Goal: Transaction & Acquisition: Purchase product/service

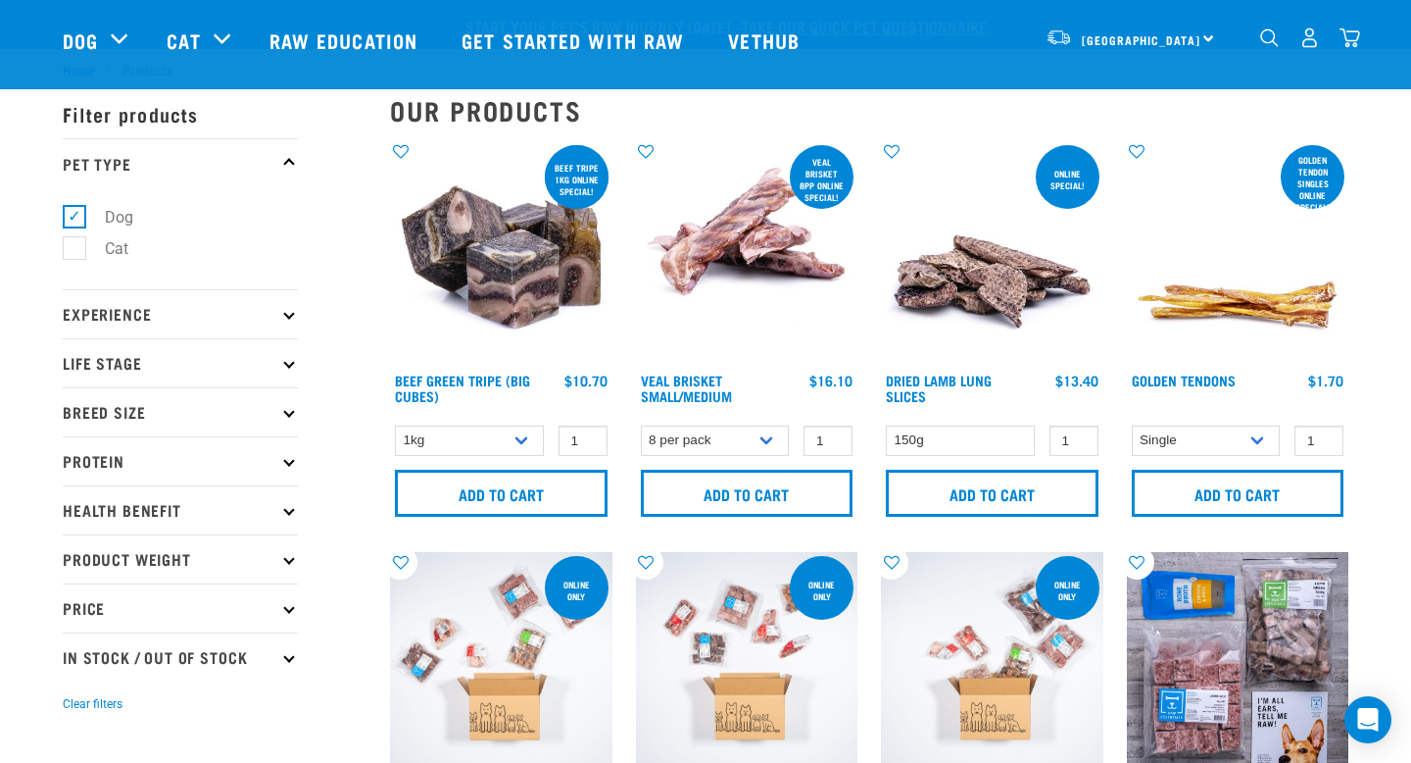
select select "327935"
select select "336057"
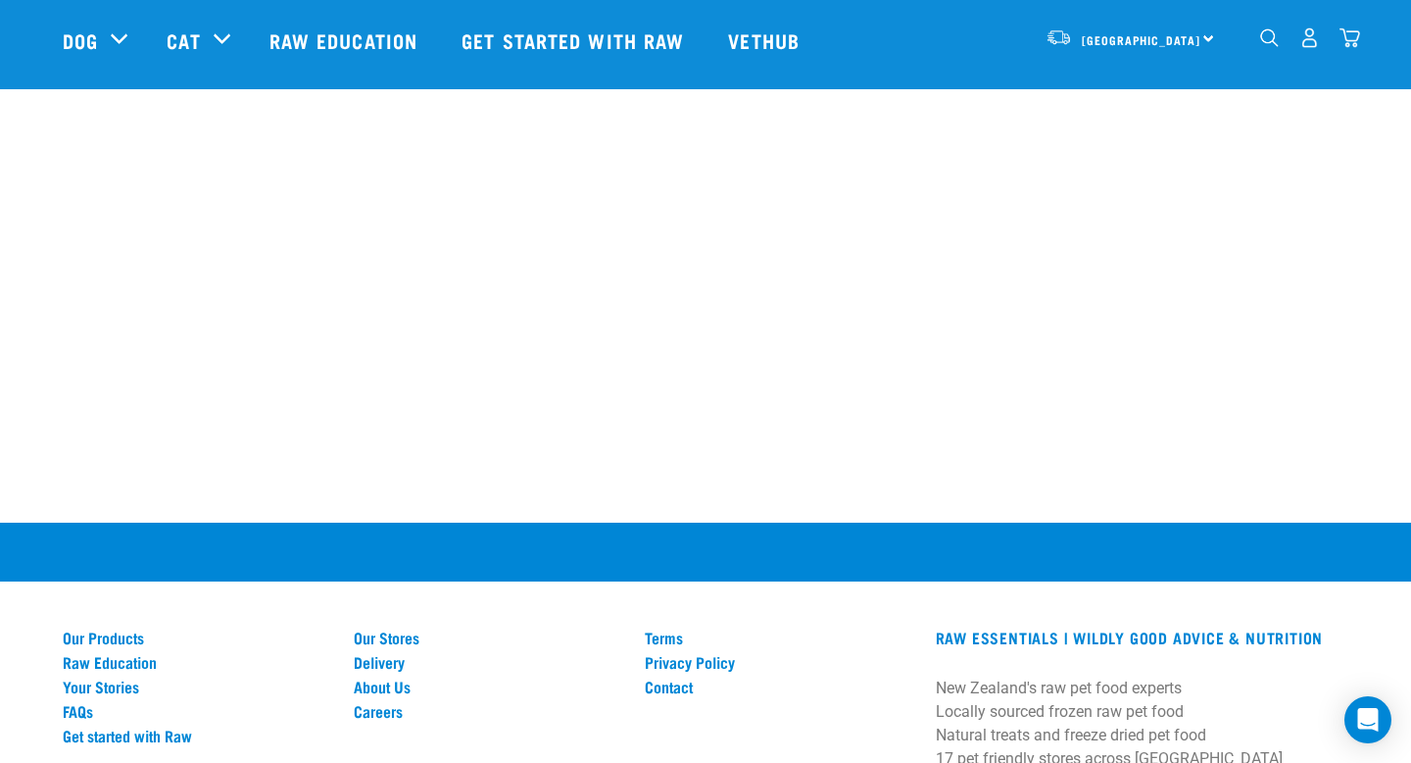
scroll to position [20, 0]
click at [1343, 40] on img "dropdown navigation" at bounding box center [1350, 37] width 21 height 21
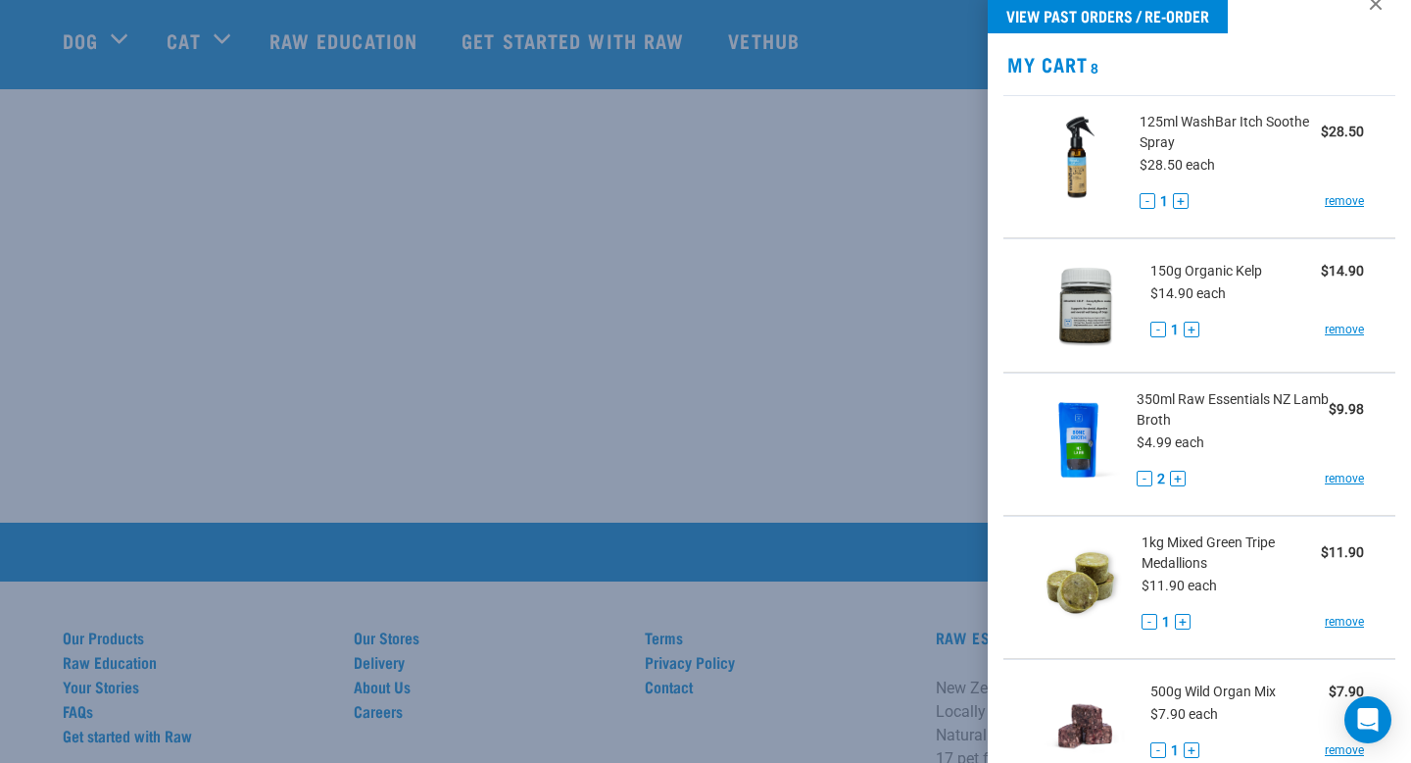
scroll to position [30, 0]
click at [1150, 481] on button "-" at bounding box center [1145, 479] width 16 height 16
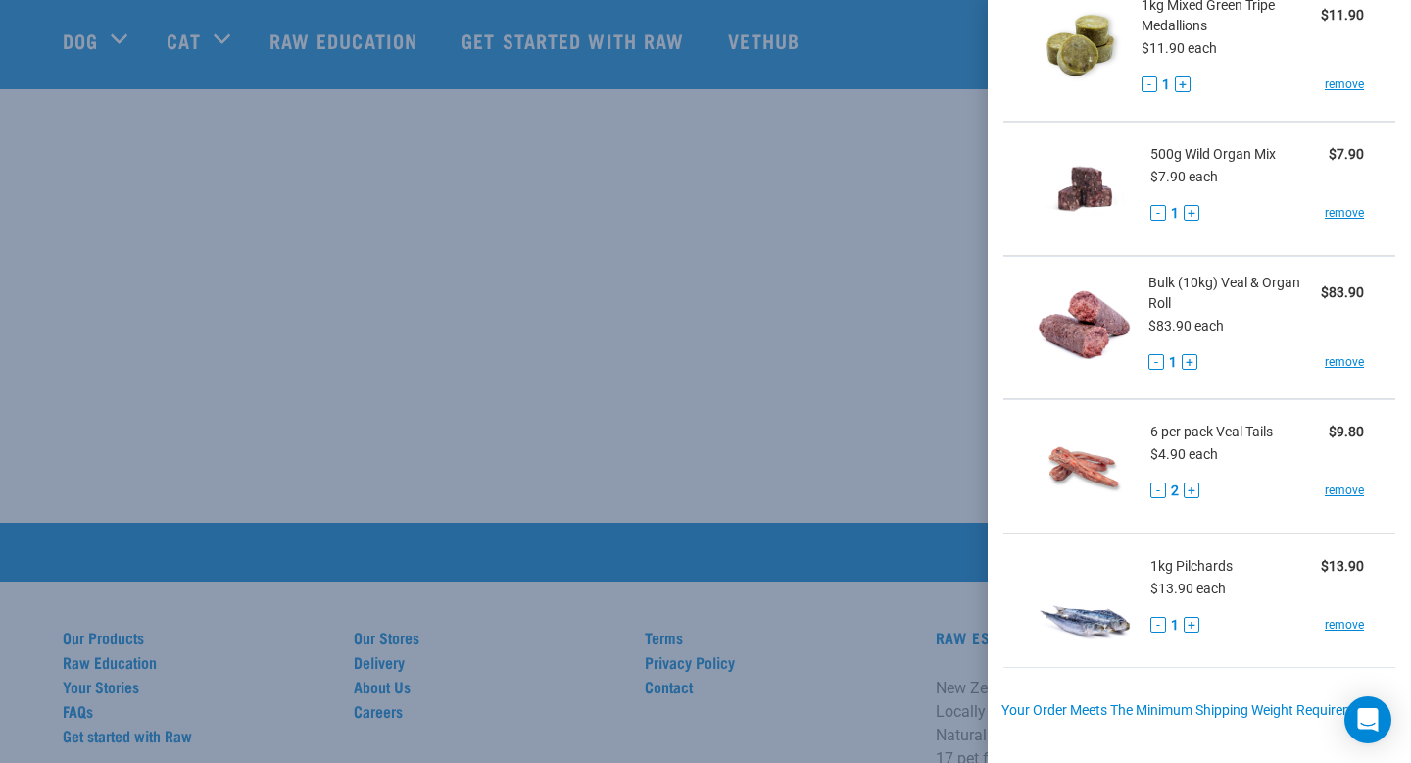
scroll to position [575, 0]
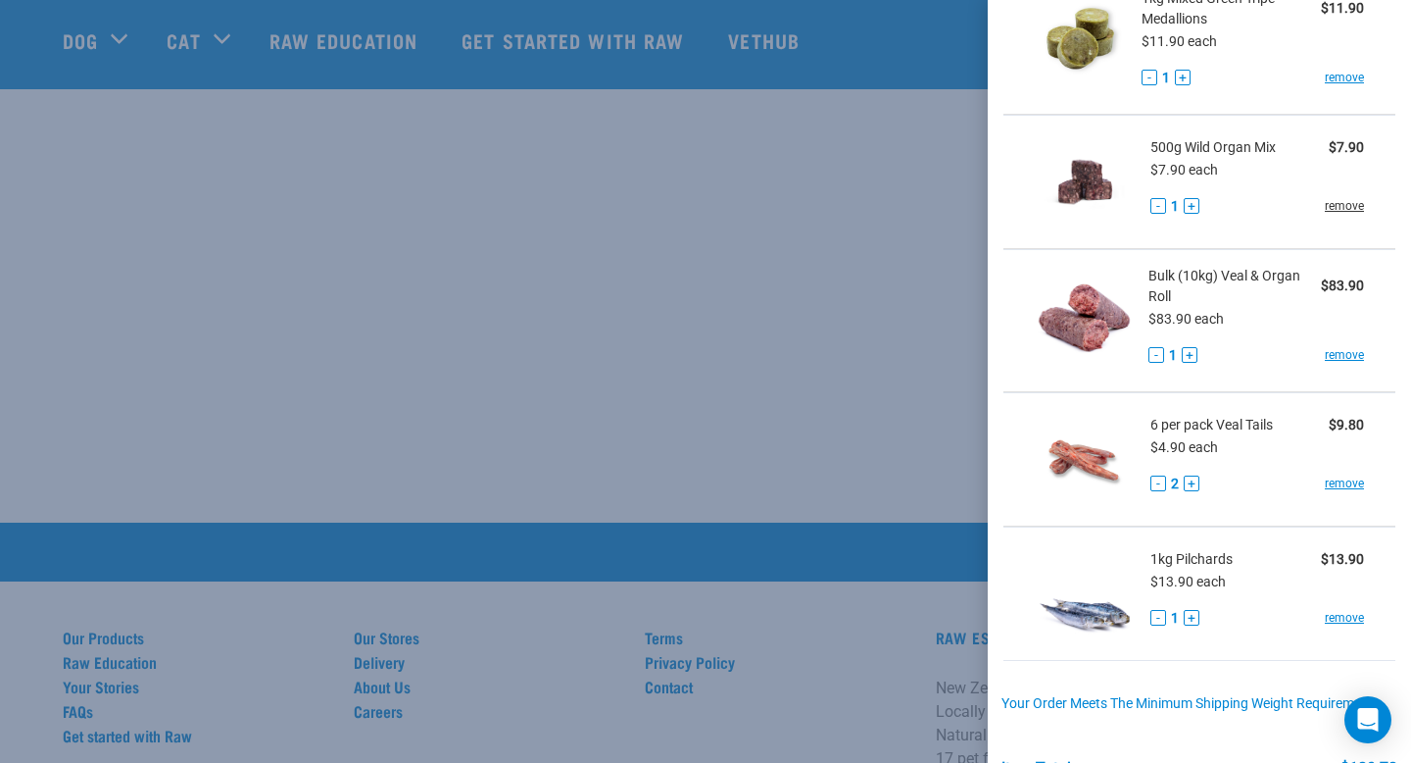
click at [1349, 206] on link "remove" at bounding box center [1344, 206] width 39 height 18
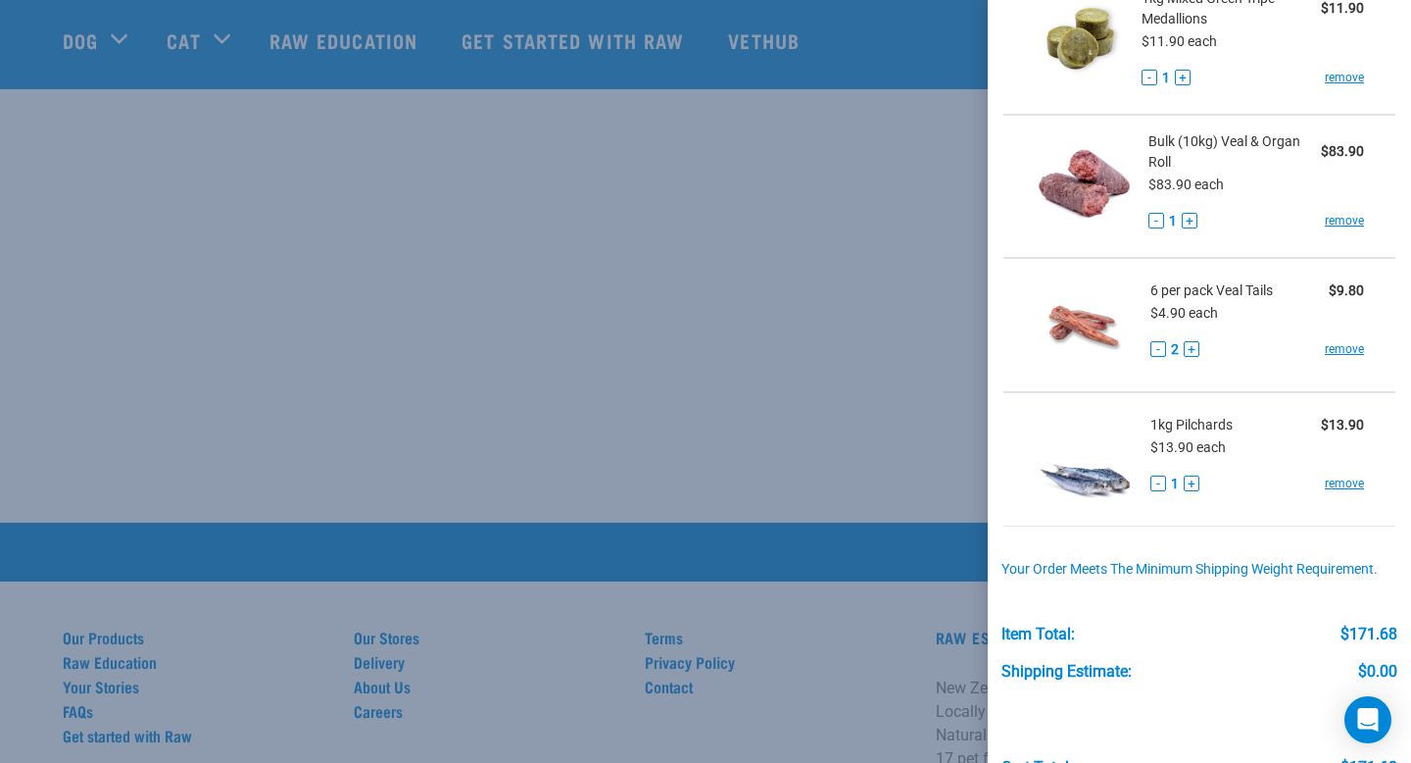
click at [761, 501] on div at bounding box center [705, 381] width 1411 height 763
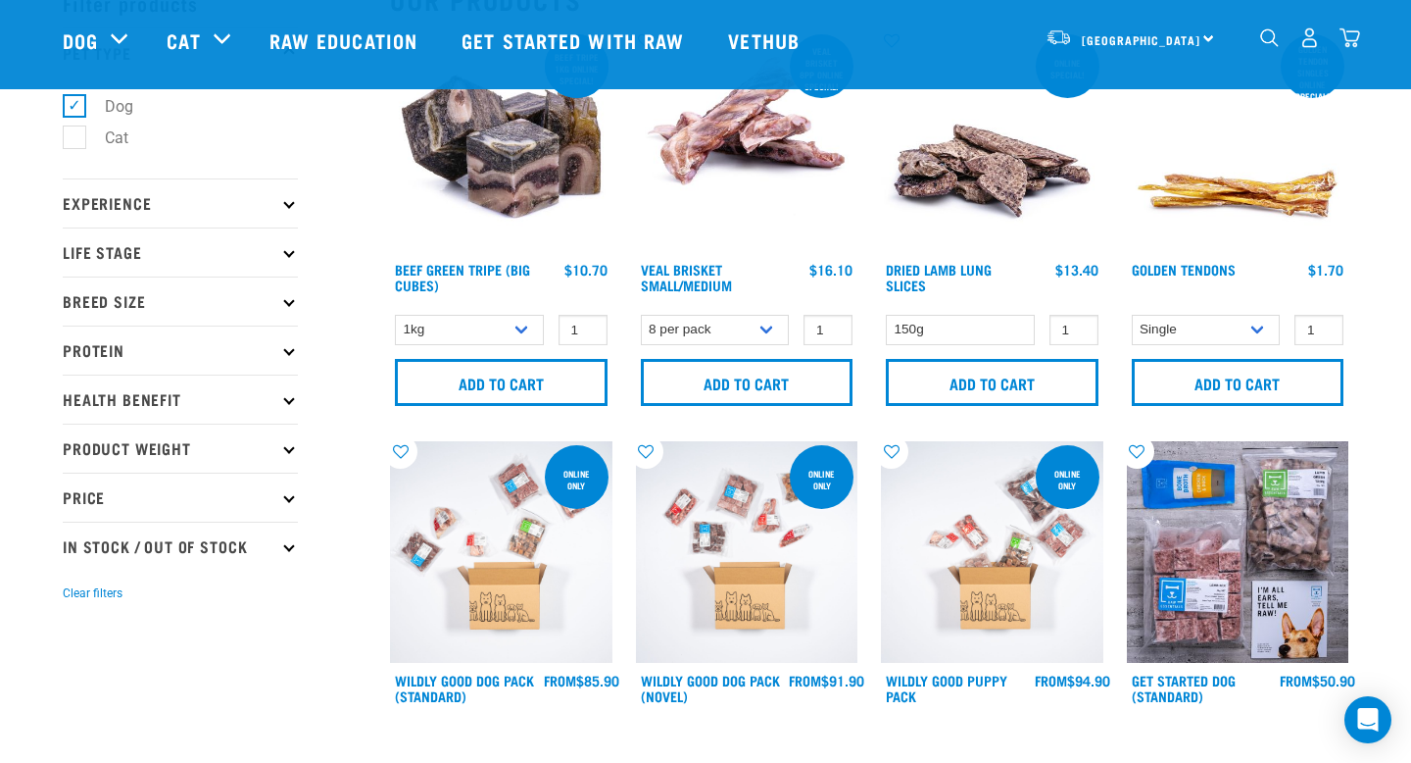
scroll to position [0, 0]
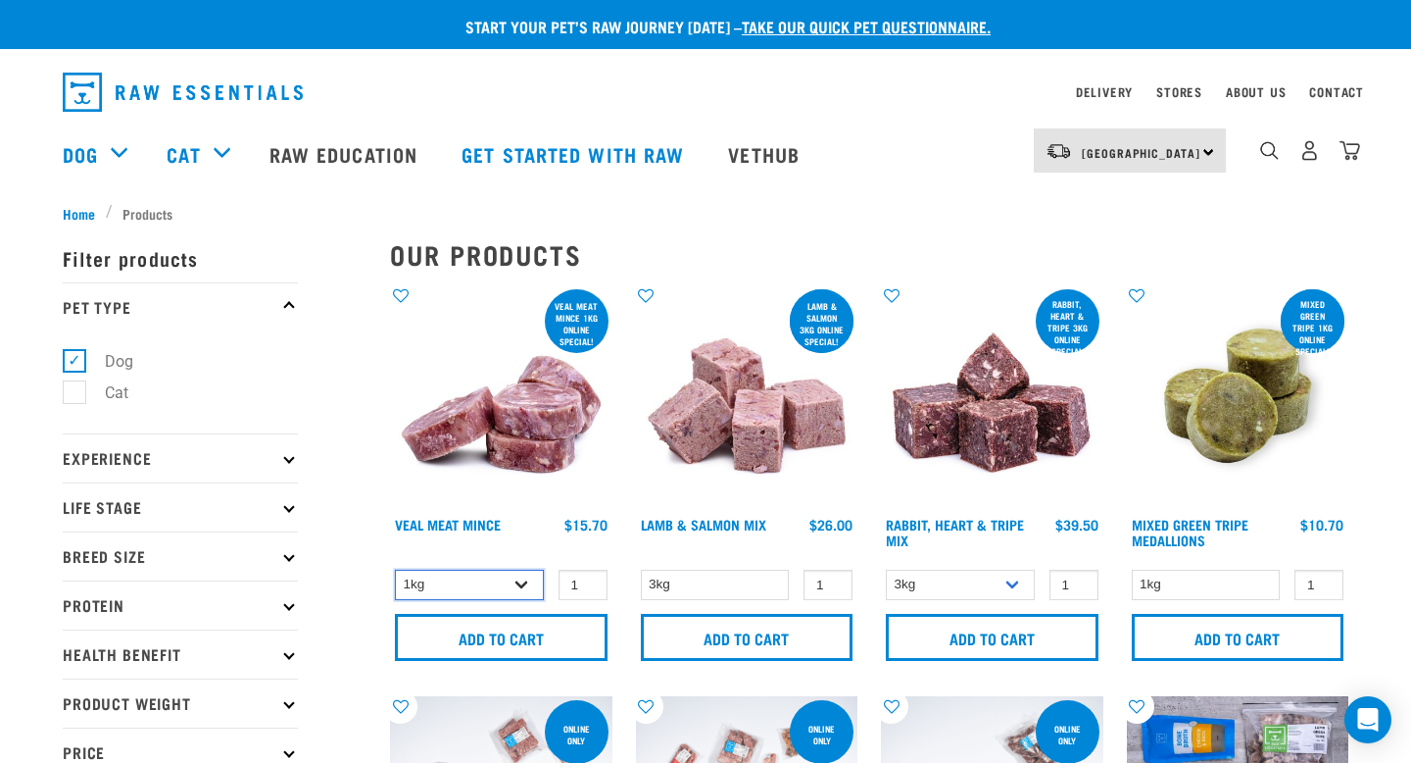
click at [524, 585] on select "1kg 3kg" at bounding box center [469, 584] width 149 height 30
click at [395, 569] on select "1kg 3kg" at bounding box center [469, 584] width 149 height 30
click at [525, 578] on select "1kg 3kg" at bounding box center [469, 584] width 149 height 30
select select "702"
click at [395, 569] on select "1kg 3kg" at bounding box center [469, 584] width 149 height 30
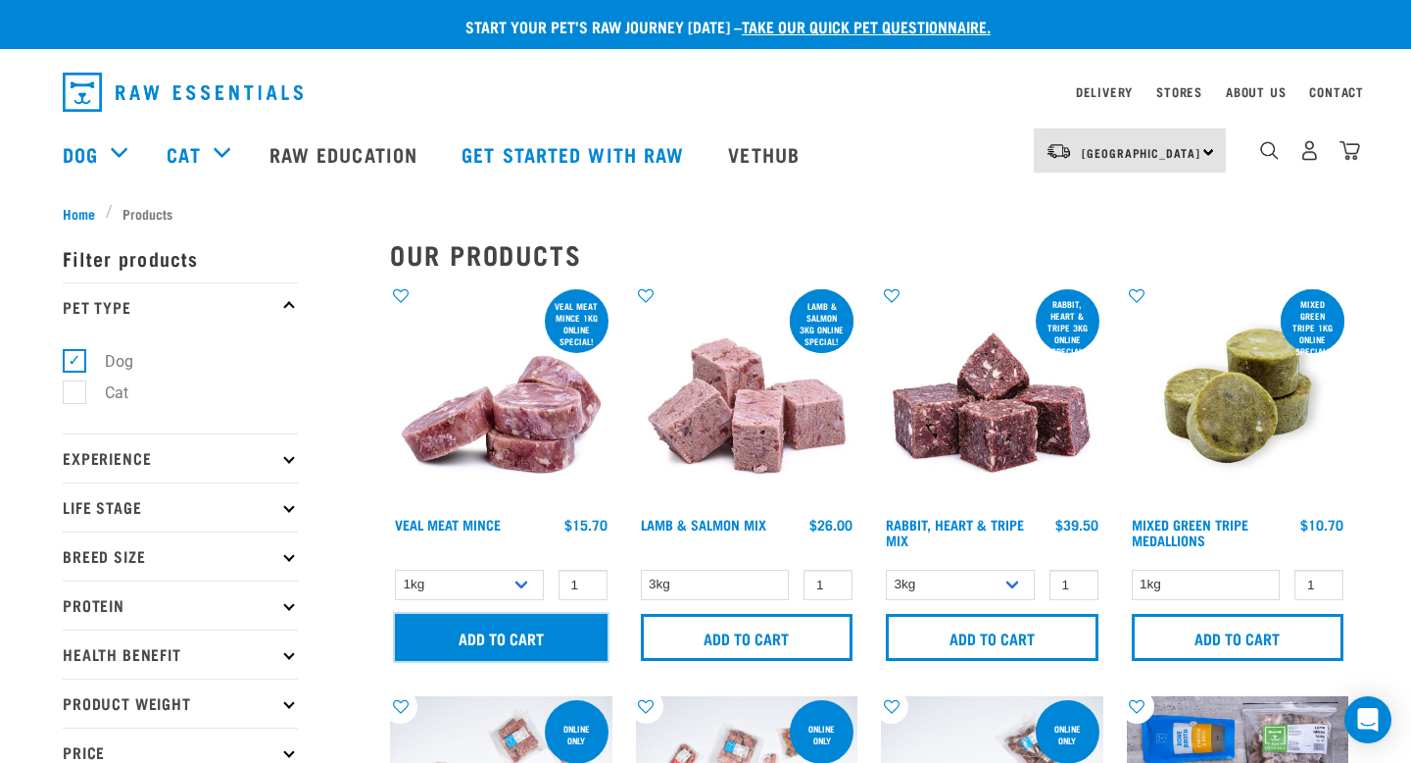
click at [534, 628] on input "Add to cart" at bounding box center [501, 637] width 213 height 47
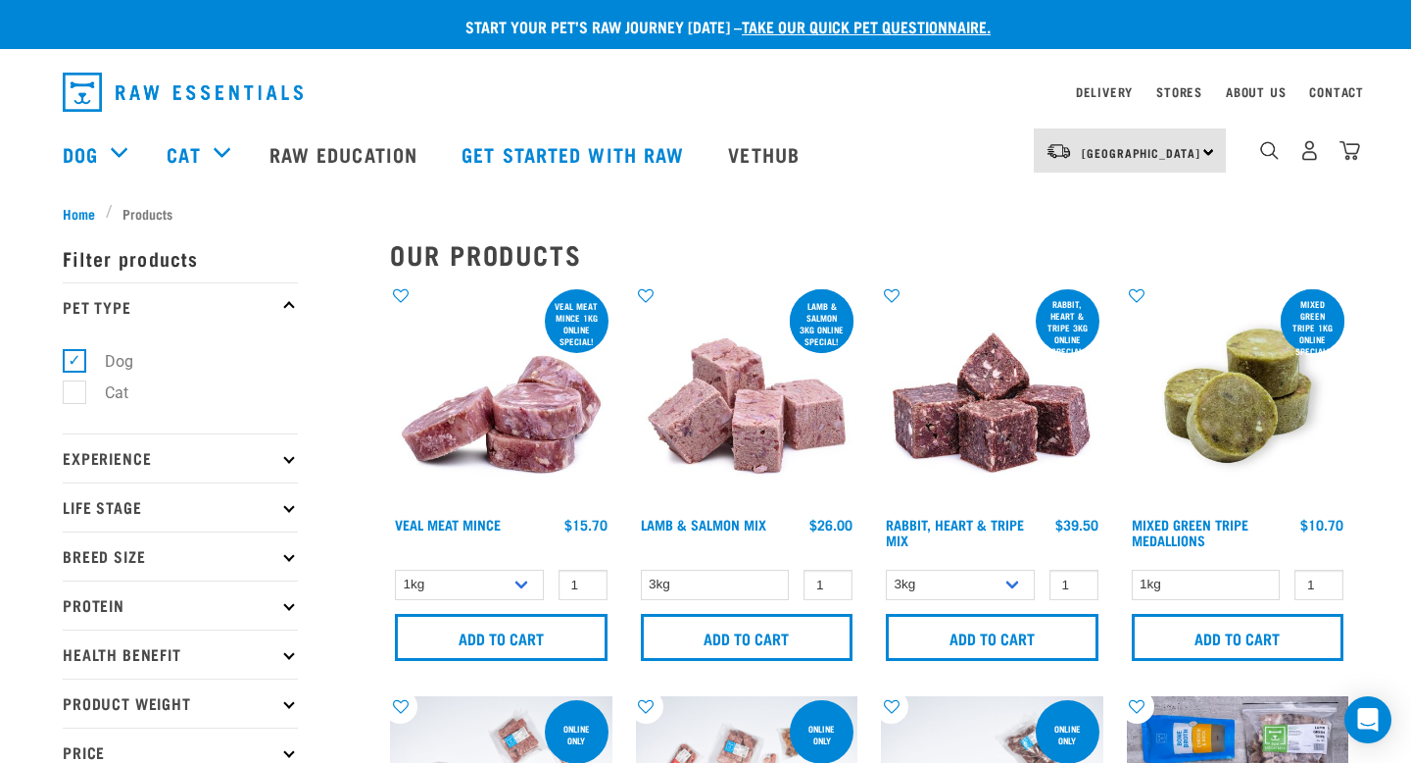
click at [0, 628] on article "There are 0 items left in stock of Organic Kelp, please remove this item from y…" at bounding box center [0, 381] width 0 height 763
click at [0, 607] on article "There are 0 items left in stock of Organic Kelp, please remove this item from y…" at bounding box center [0, 381] width 0 height 763
click at [20, 389] on div "There are 0 items left in stock of Organic Kelp, please remove this item from y…" at bounding box center [-1, 381] width 39 height 78
click at [74, 378] on button "delete" at bounding box center [64, 381] width 20 height 20
click at [1344, 161] on img "dropdown navigation" at bounding box center [1350, 150] width 21 height 21
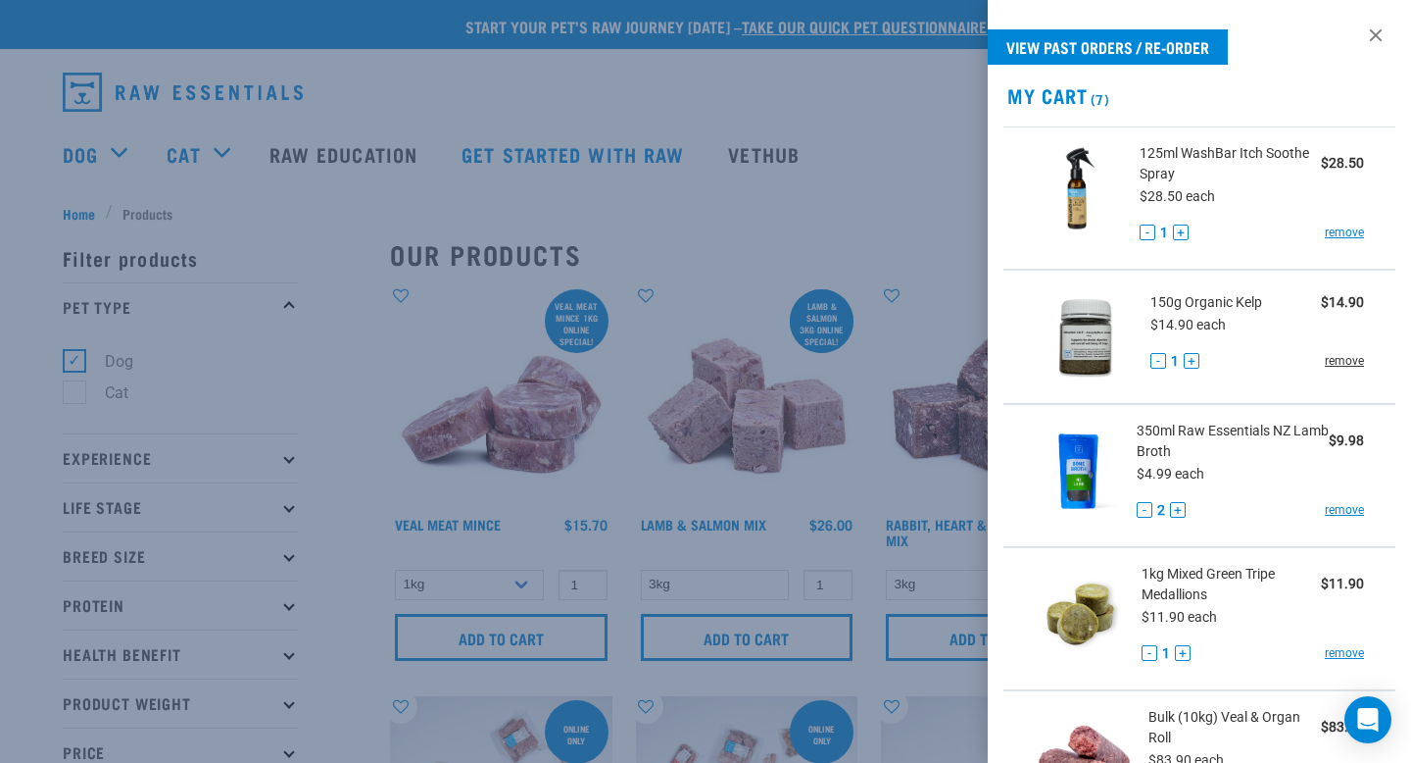
click at [1340, 364] on link "remove" at bounding box center [1344, 361] width 39 height 18
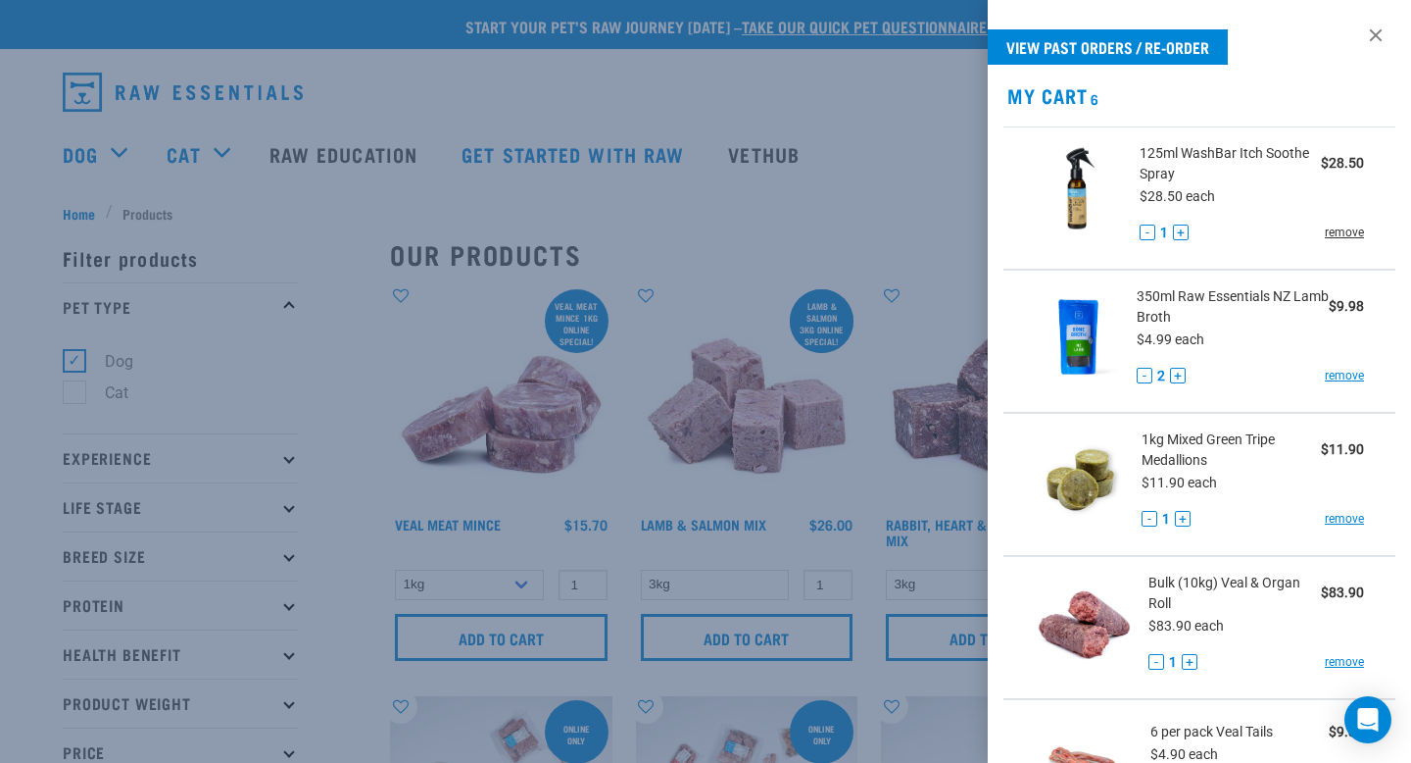
click at [1349, 233] on link "remove" at bounding box center [1344, 232] width 39 height 18
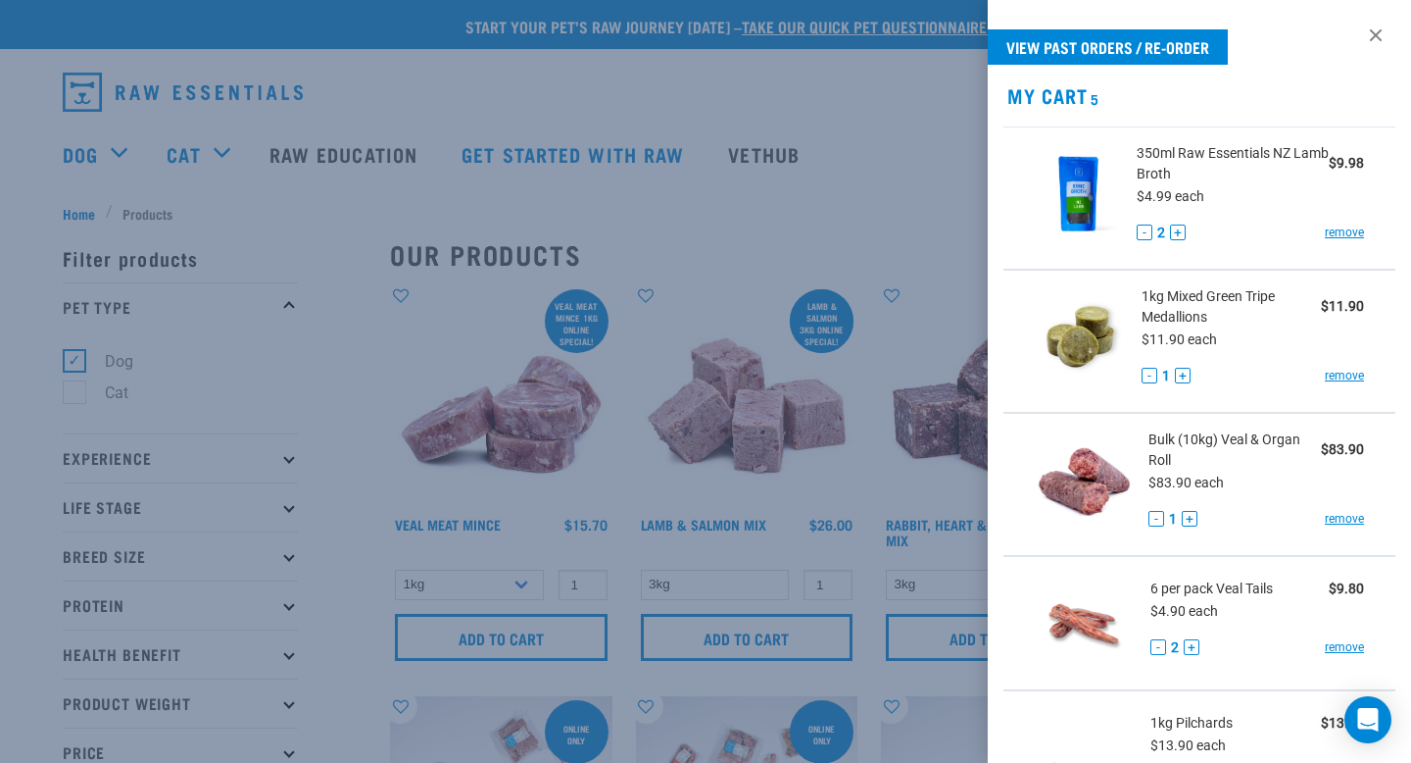
click at [783, 405] on div at bounding box center [705, 381] width 1411 height 763
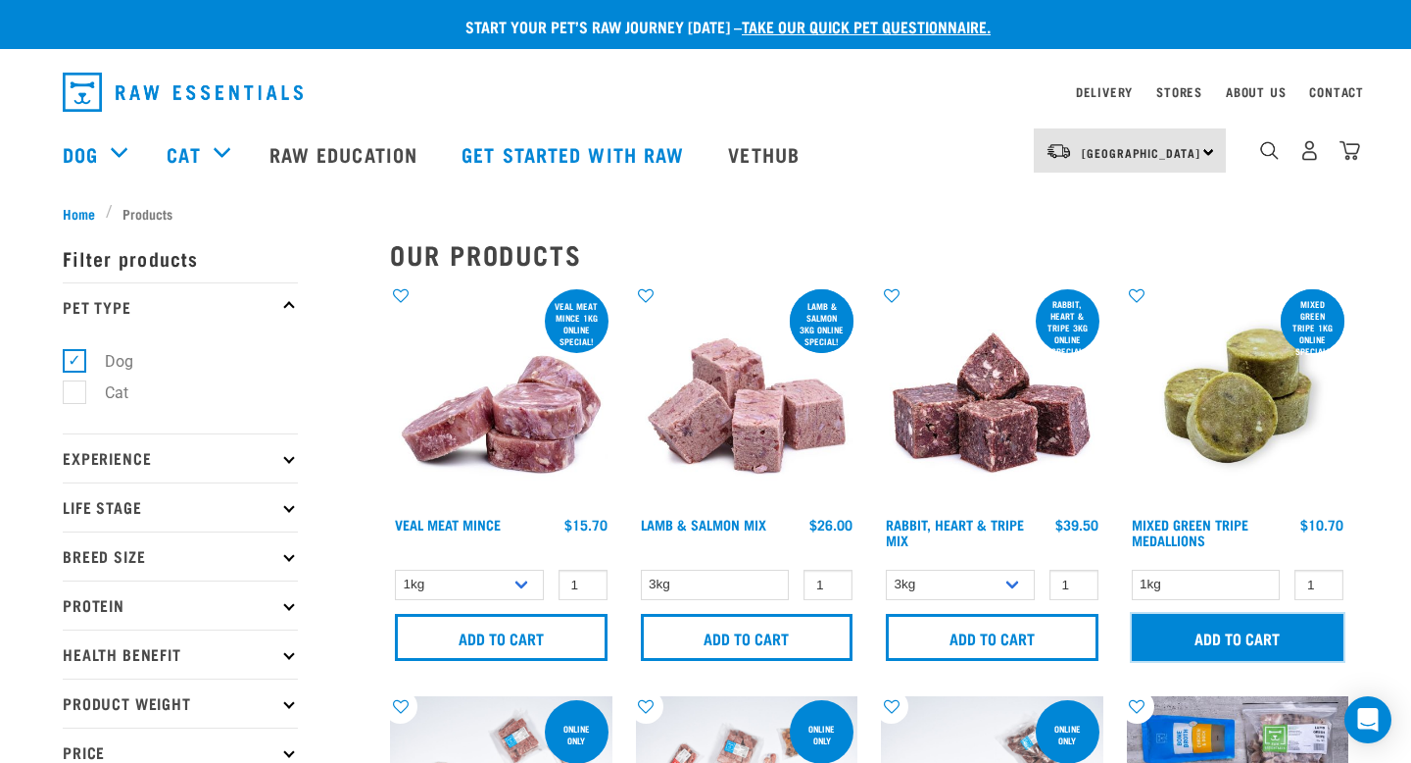
click at [1204, 626] on input "Add to cart" at bounding box center [1238, 637] width 213 height 47
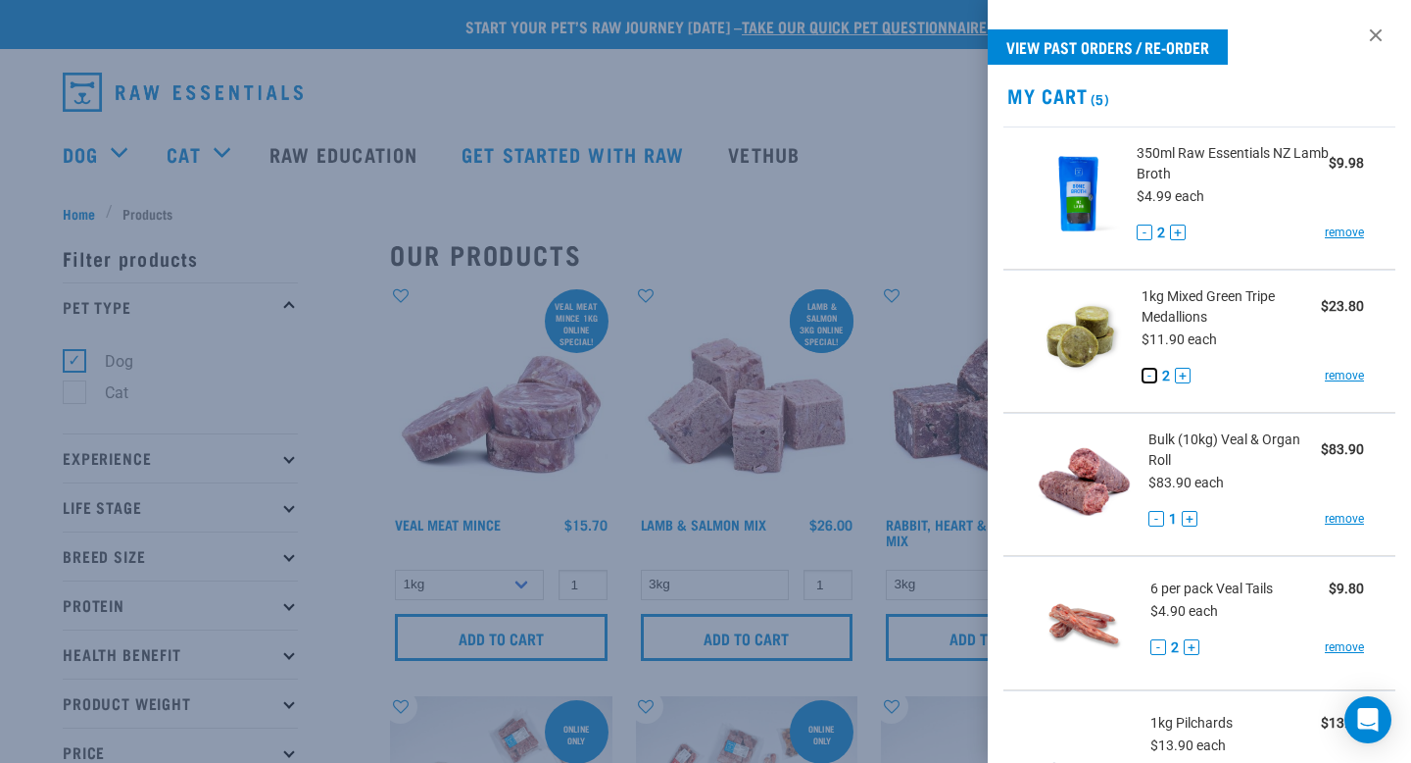
click at [1152, 375] on button "-" at bounding box center [1150, 376] width 16 height 16
click at [852, 641] on div at bounding box center [705, 381] width 1411 height 763
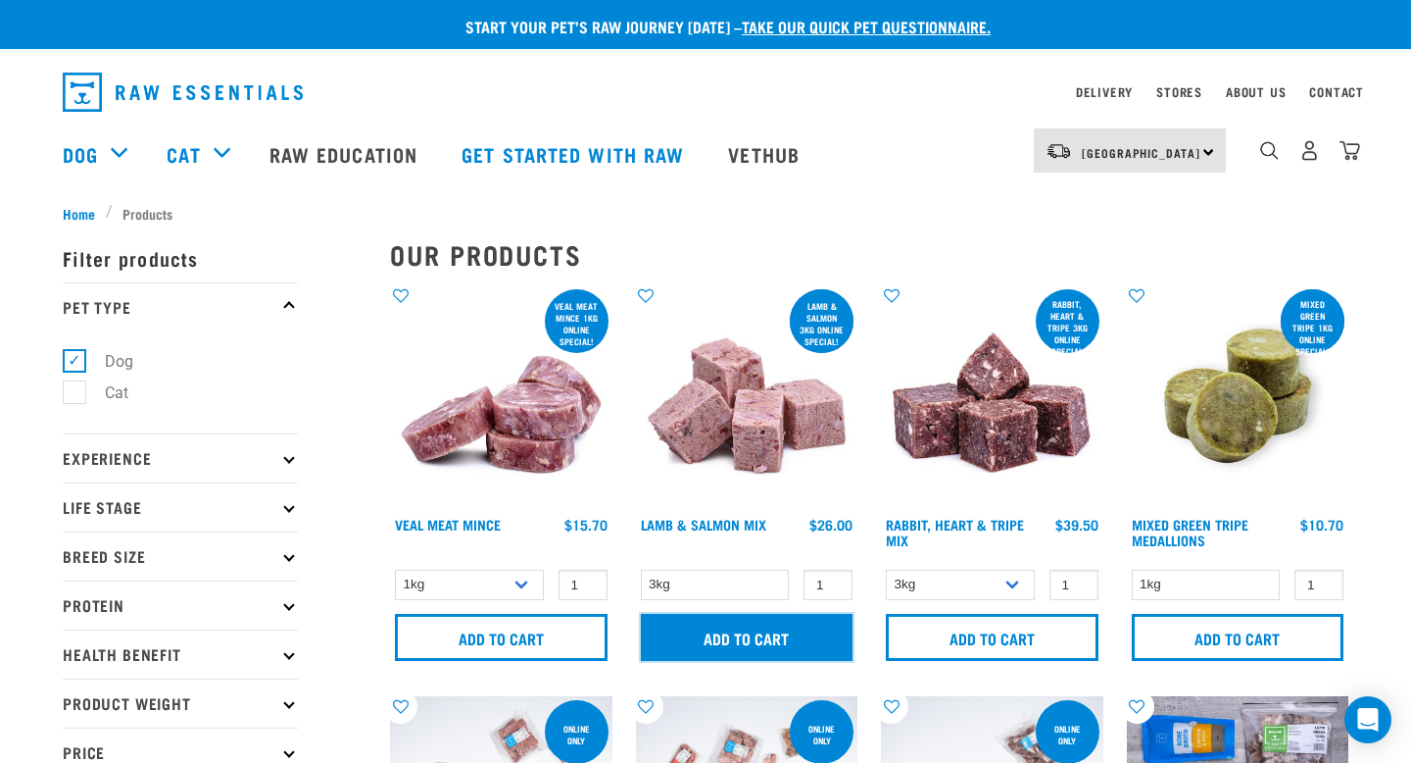
click at [804, 651] on input "Add to cart" at bounding box center [747, 637] width 213 height 47
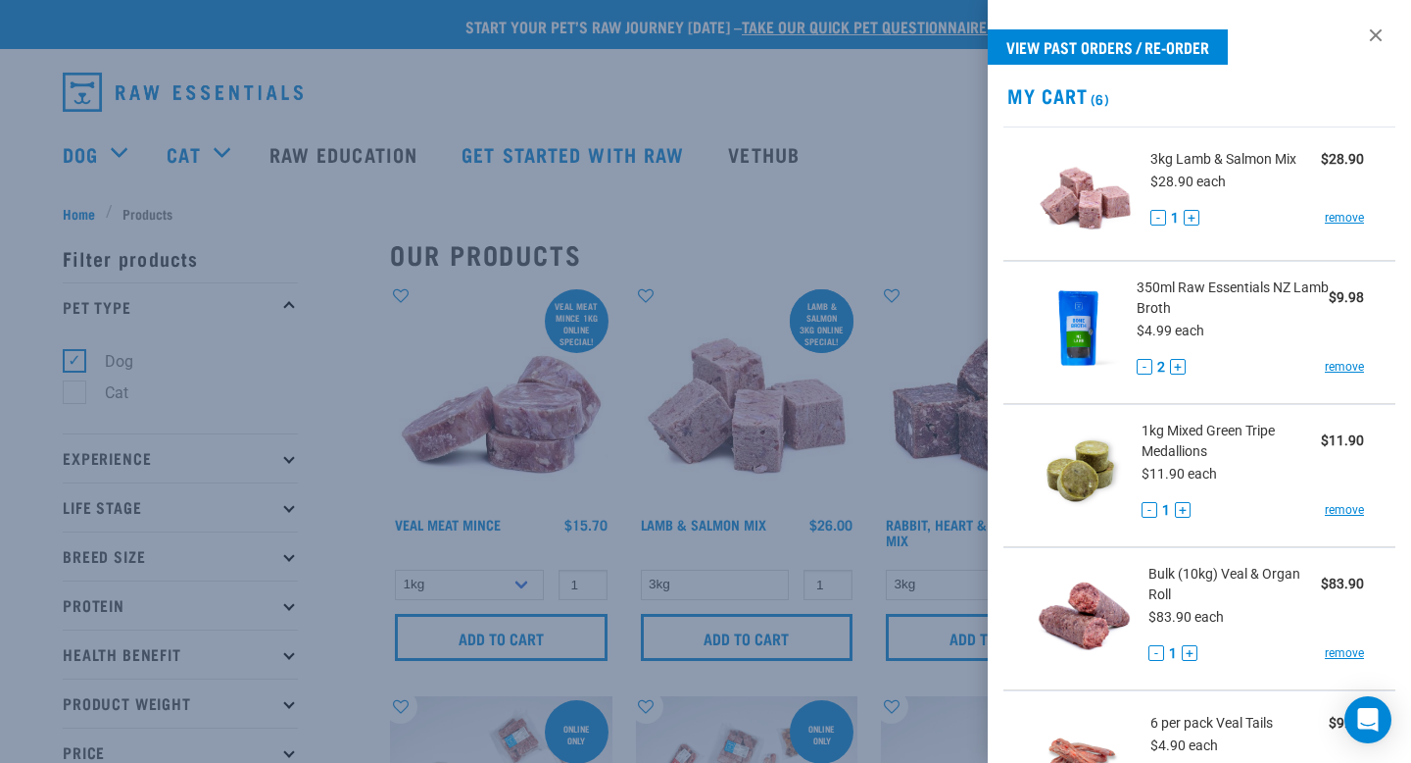
click at [865, 617] on div at bounding box center [705, 381] width 1411 height 763
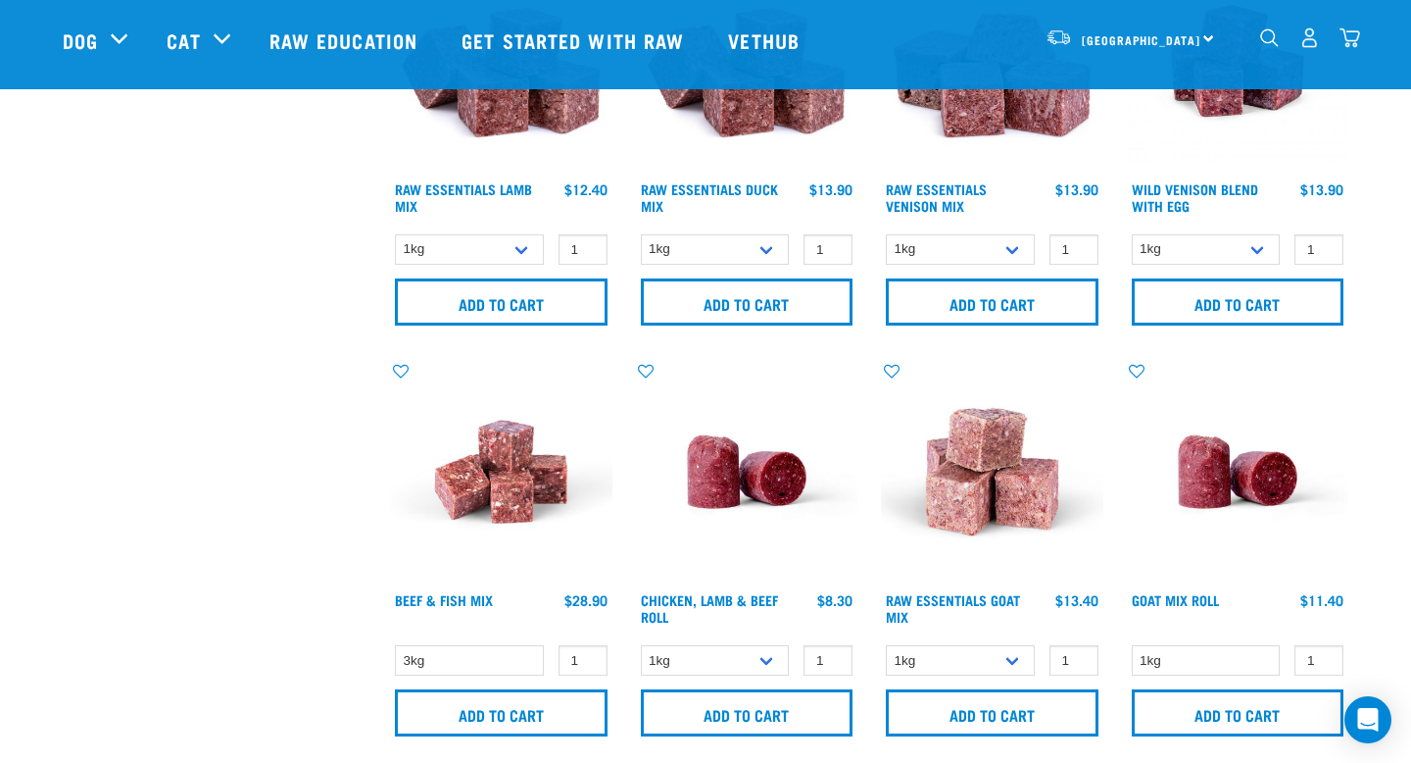
scroll to position [1498, 0]
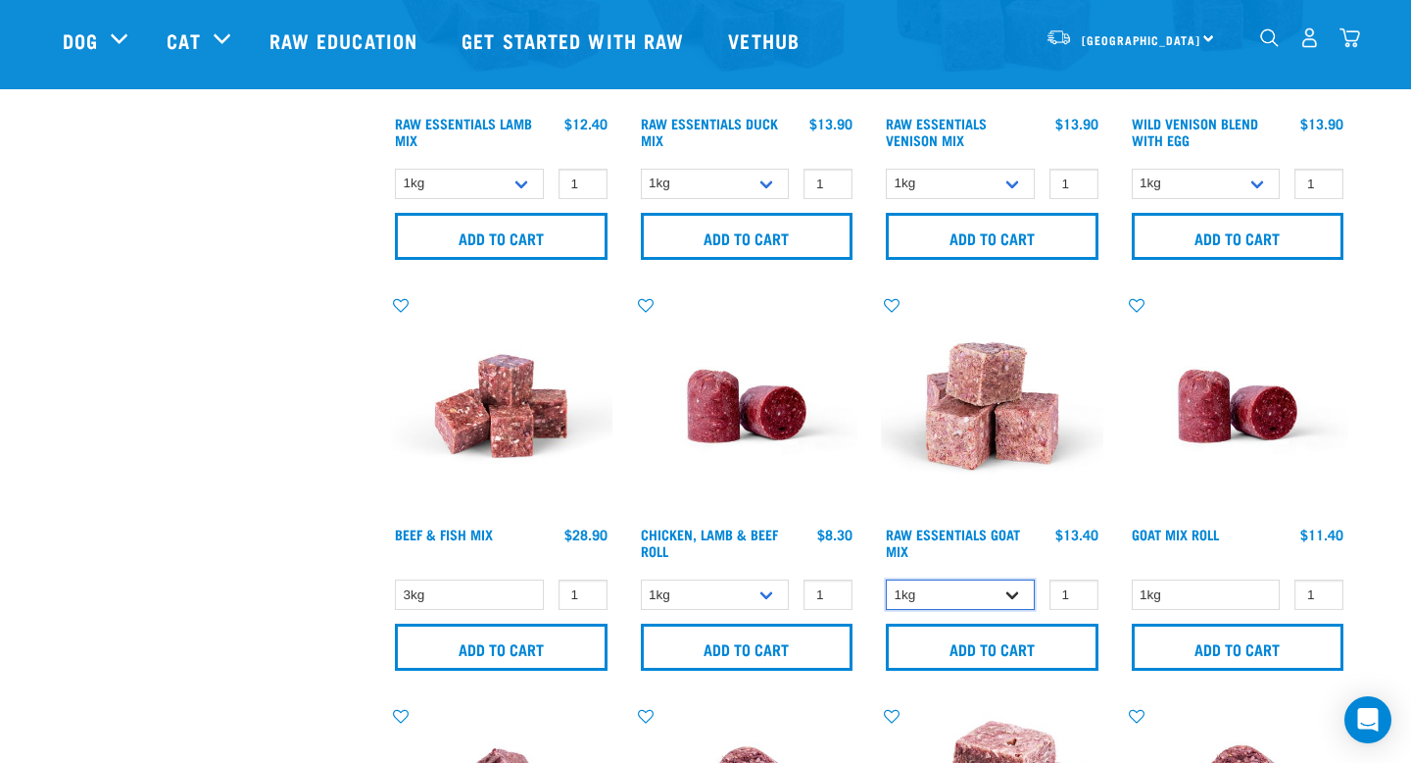
click at [907, 586] on select "1kg 3kg Bulk (10kg)" at bounding box center [960, 594] width 149 height 30
click at [886, 579] on select "1kg 3kg Bulk (10kg)" at bounding box center [960, 594] width 149 height 30
click at [908, 598] on select "1kg 3kg Bulk (10kg)" at bounding box center [960, 594] width 149 height 30
select select "344957"
click at [886, 579] on select "1kg 3kg Bulk (10kg)" at bounding box center [960, 594] width 149 height 30
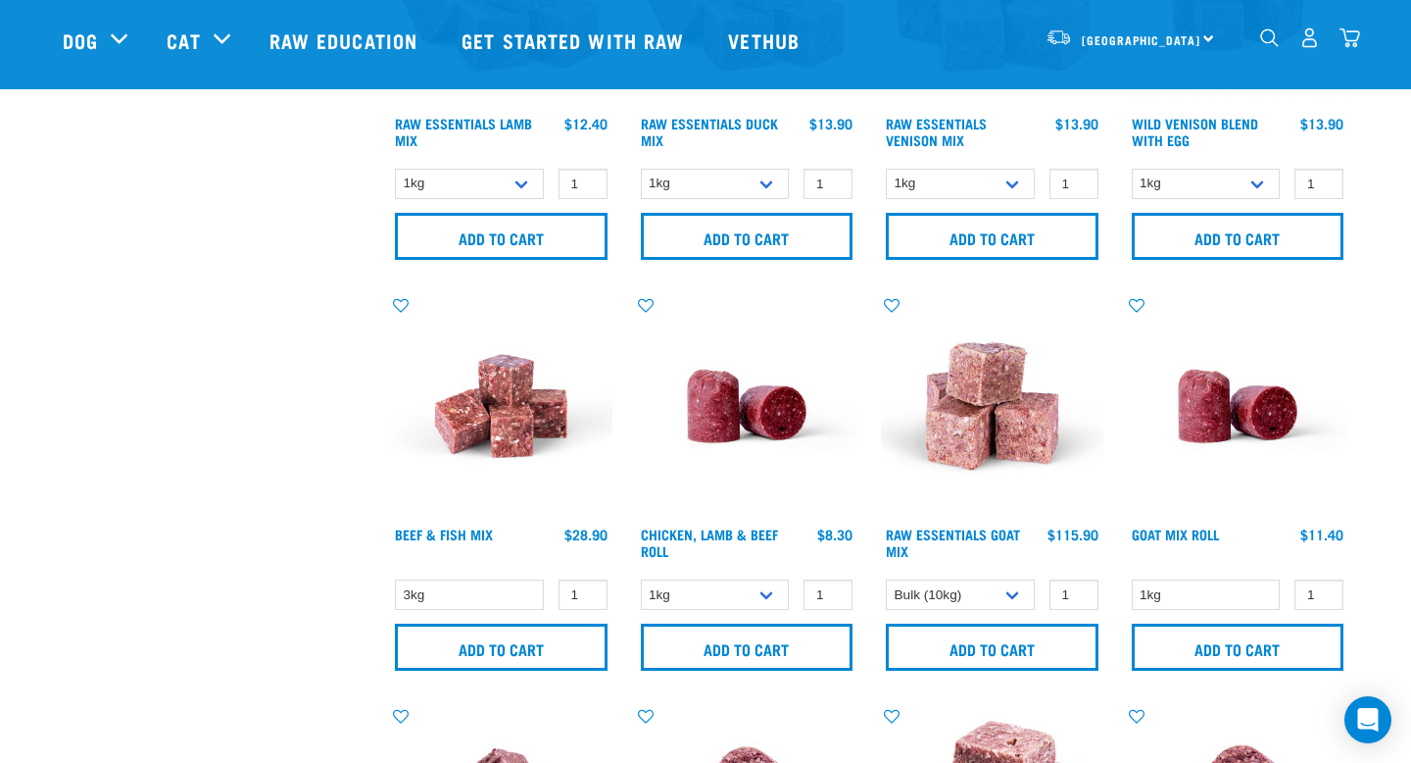
click at [869, 652] on div "Raw Essentials Goat Mix 1 0 100 0 100 0 100" at bounding box center [992, 488] width 246 height 411
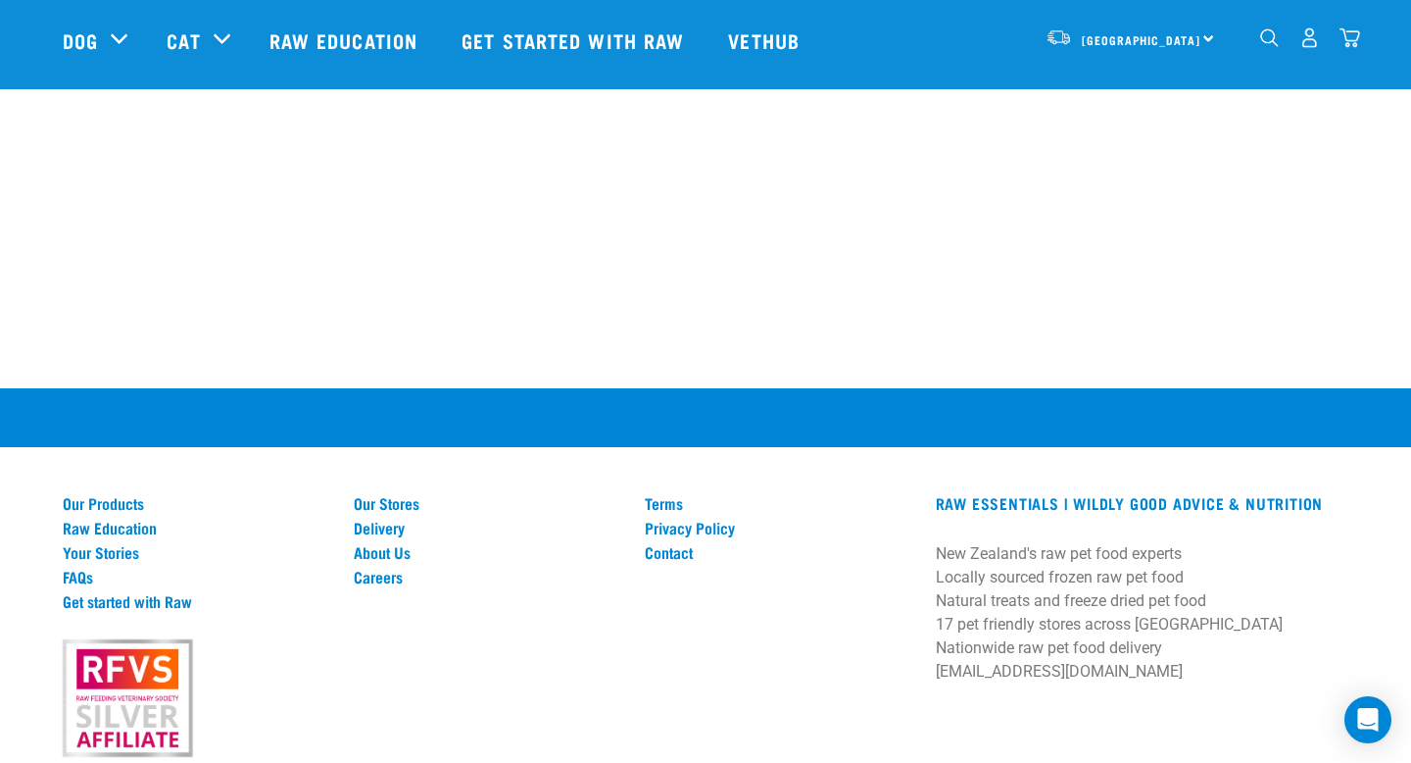
scroll to position [4300, 0]
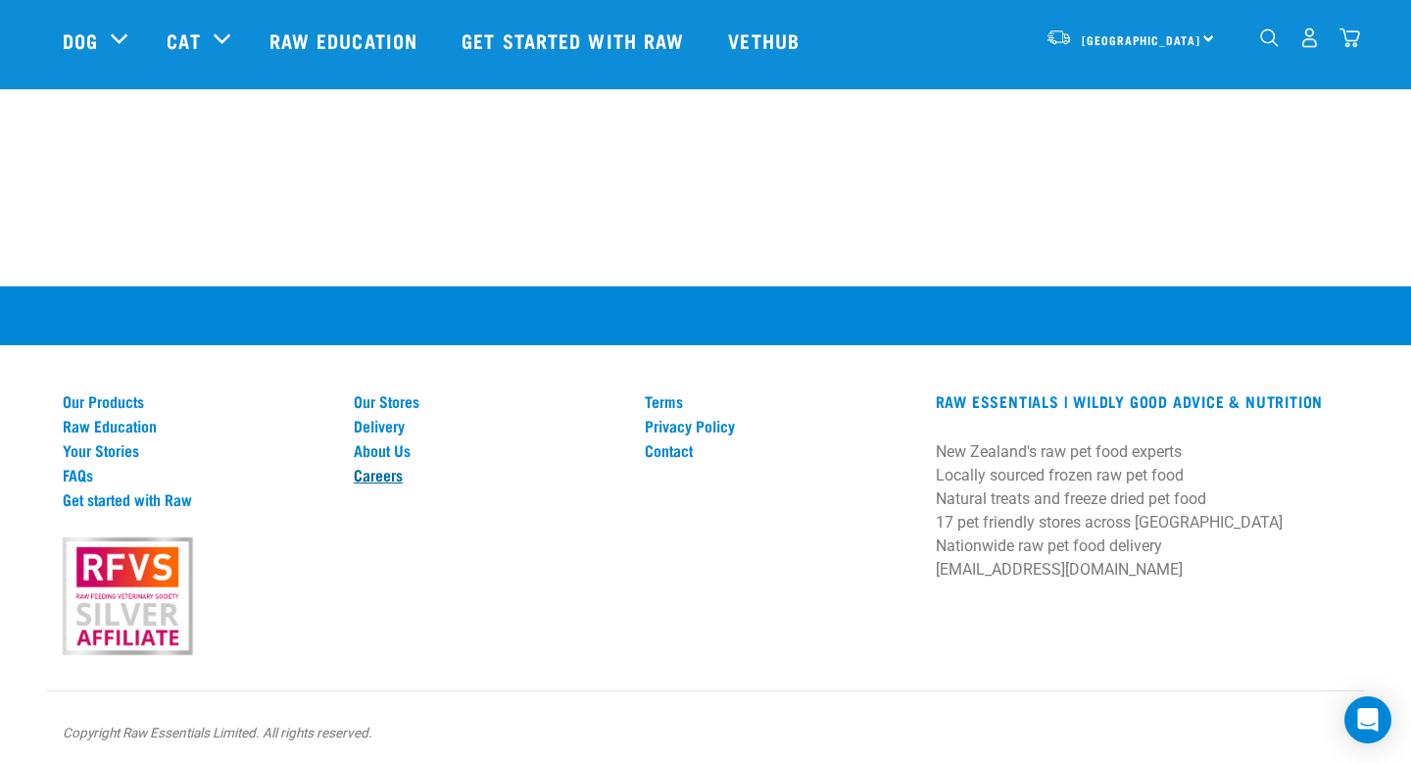
click at [391, 474] on link "Careers" at bounding box center [488, 475] width 268 height 18
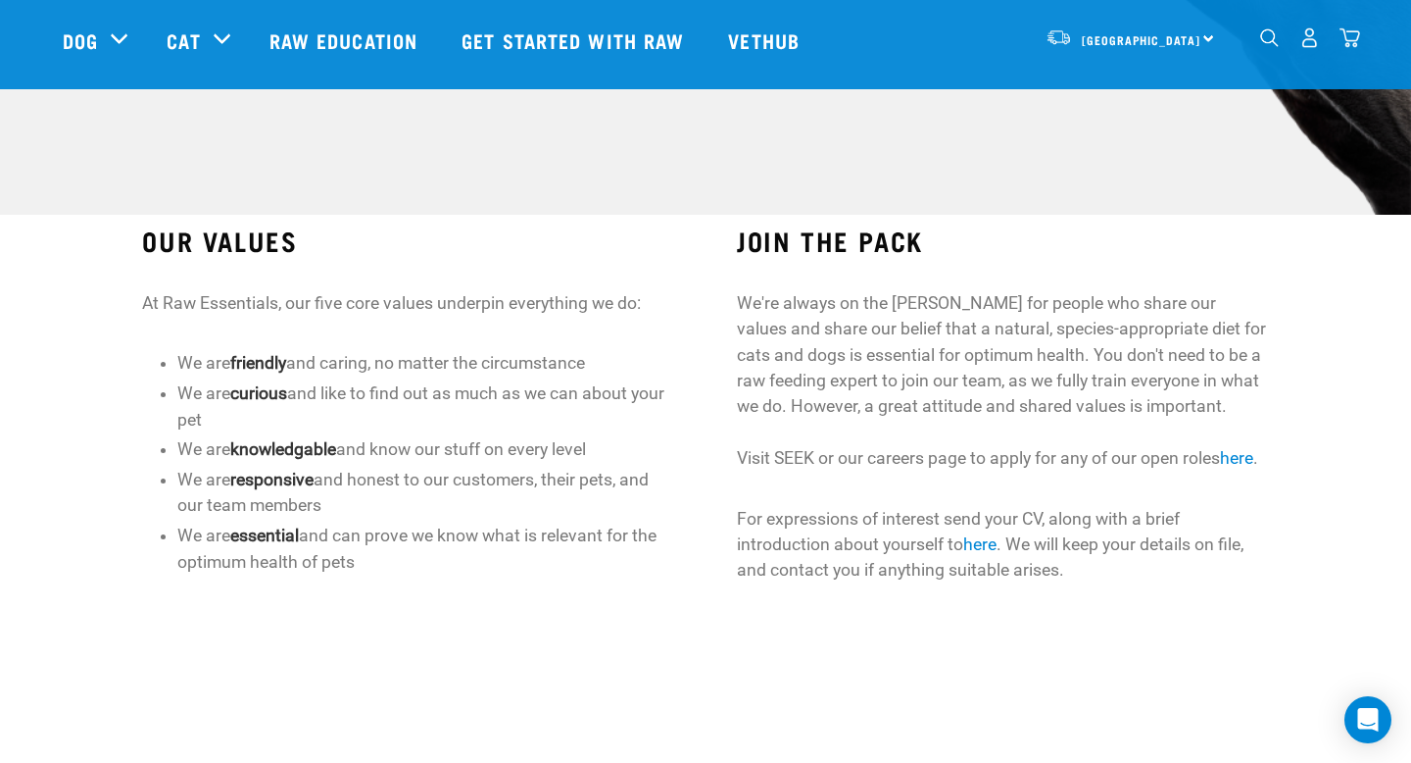
scroll to position [446, 0]
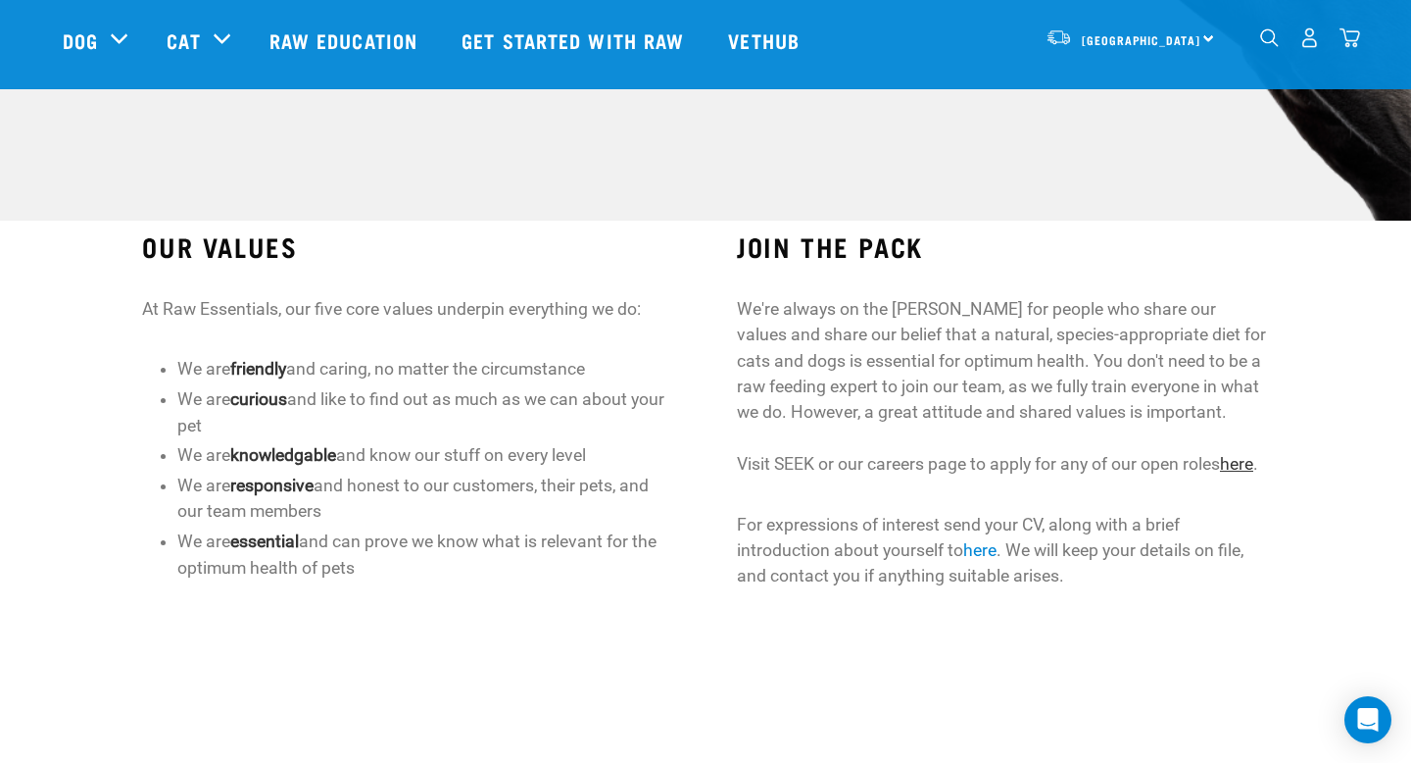
click at [1242, 468] on link "here" at bounding box center [1236, 464] width 33 height 20
